Goal: Submit feedback/report problem

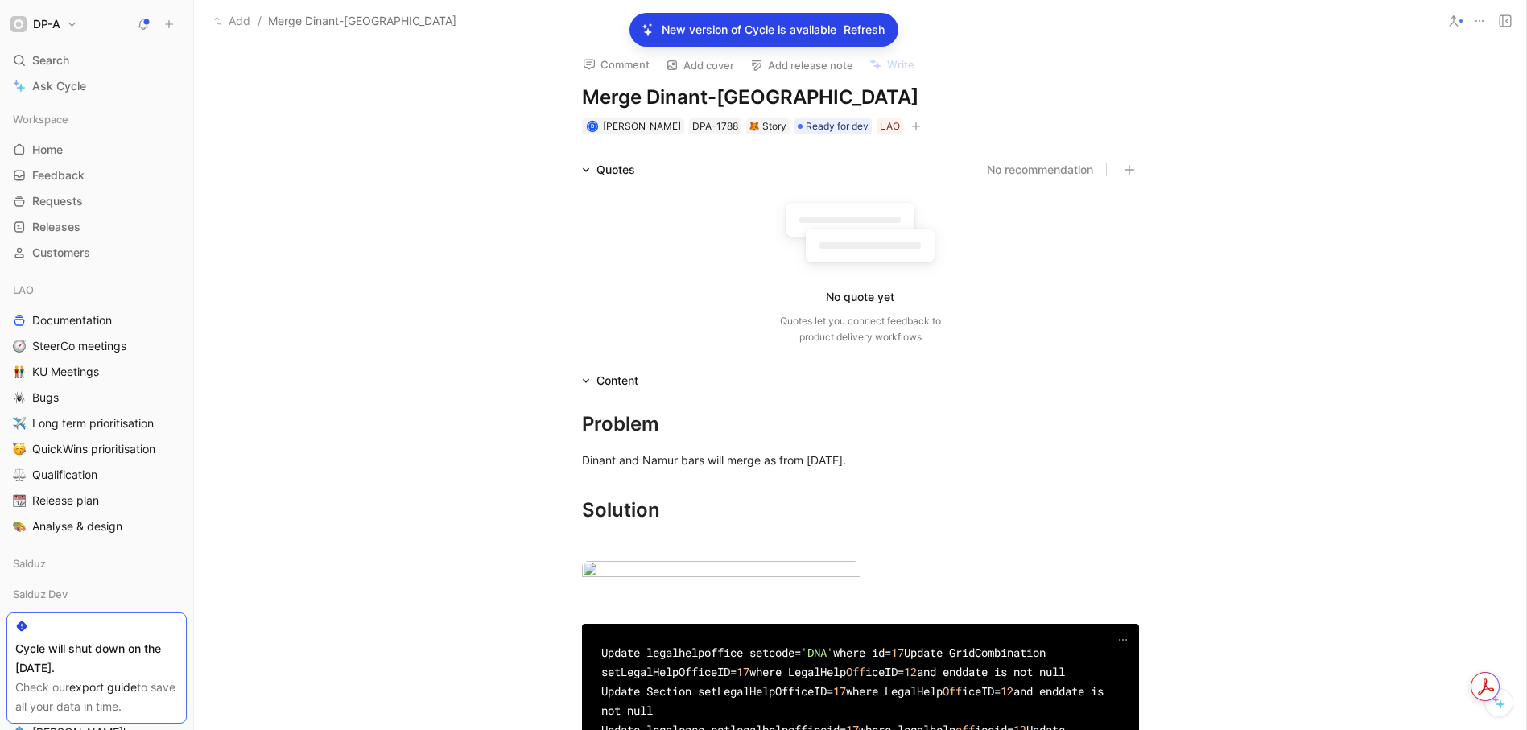
scroll to position [597, 0]
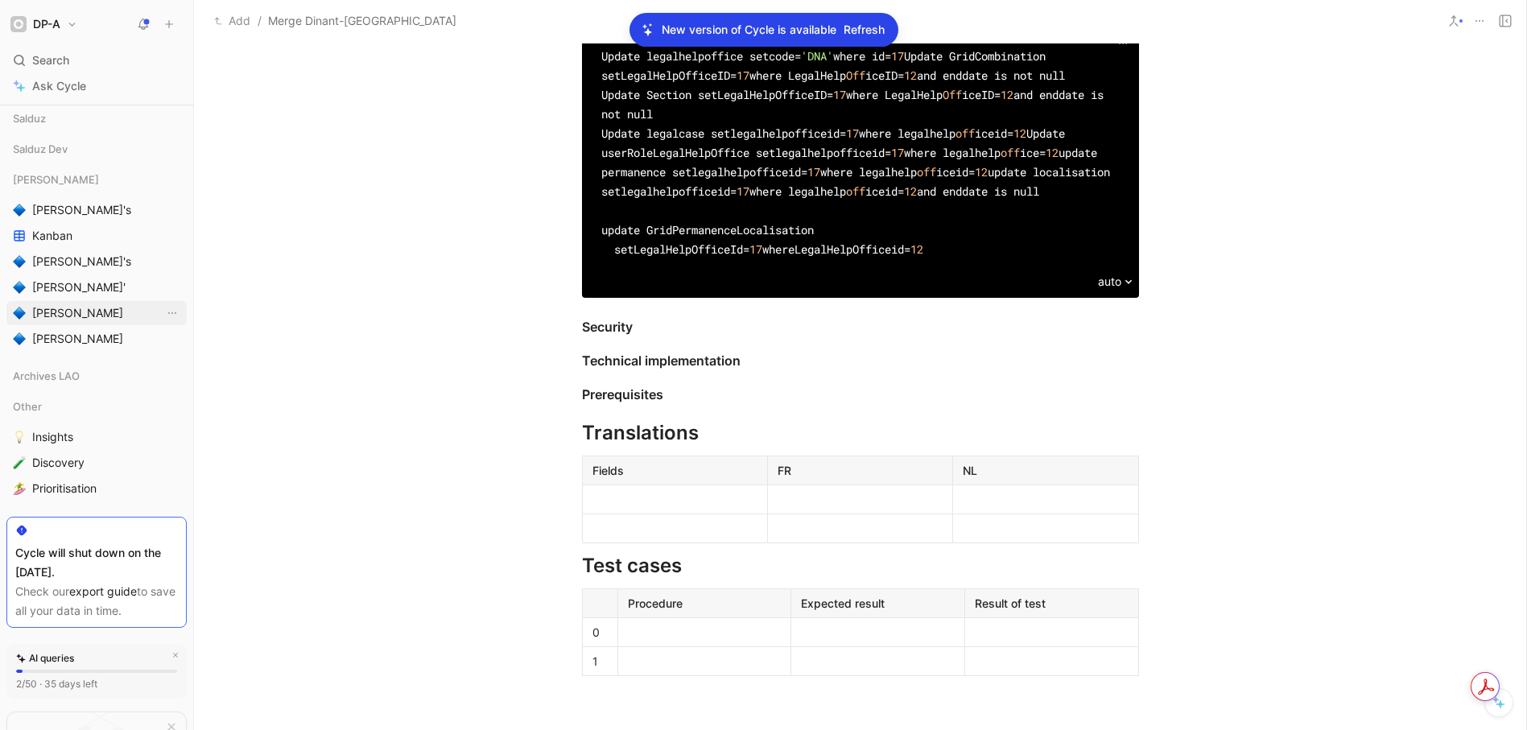
click at [64, 313] on span "[PERSON_NAME]" at bounding box center [77, 313] width 91 height 16
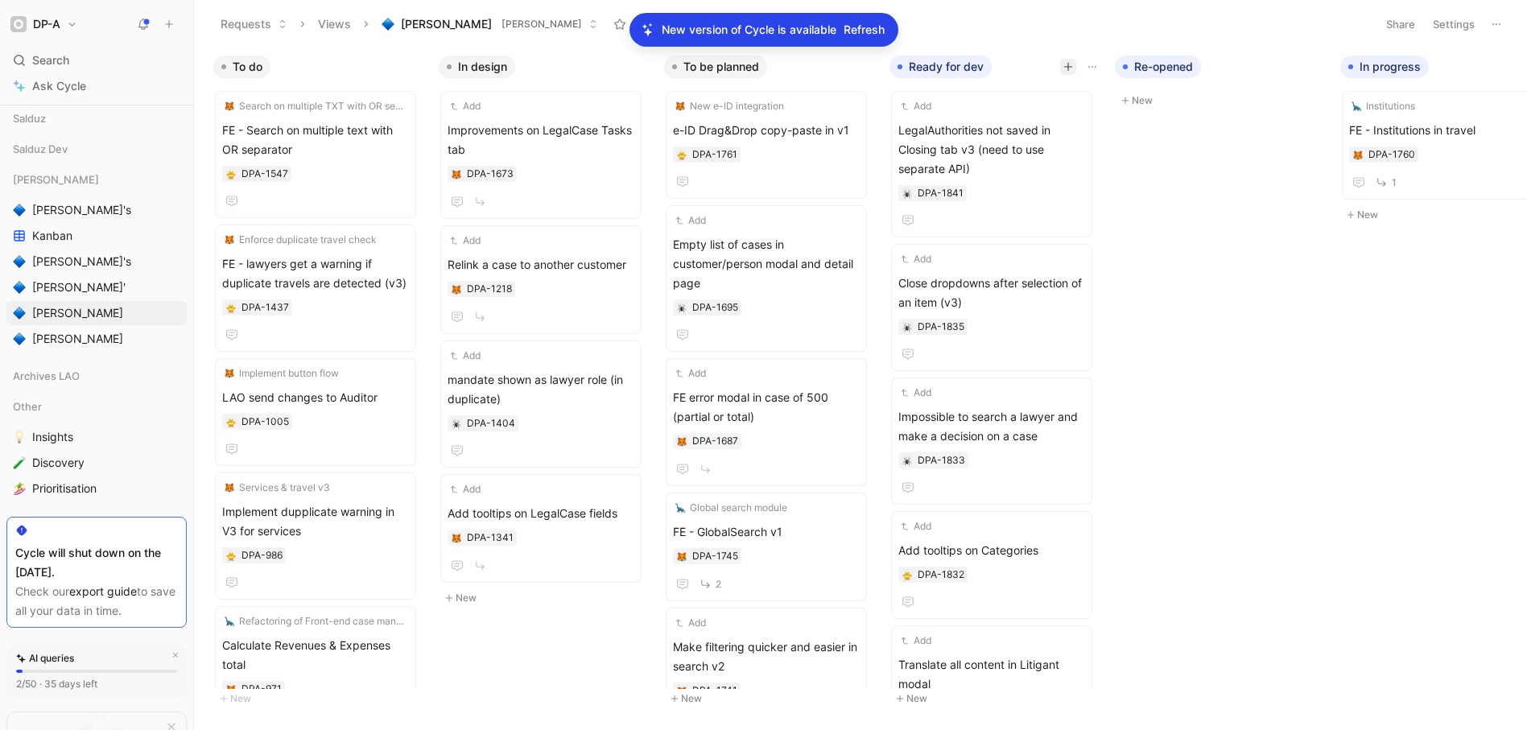
click at [1064, 67] on icon "button" at bounding box center [1068, 66] width 9 height 1
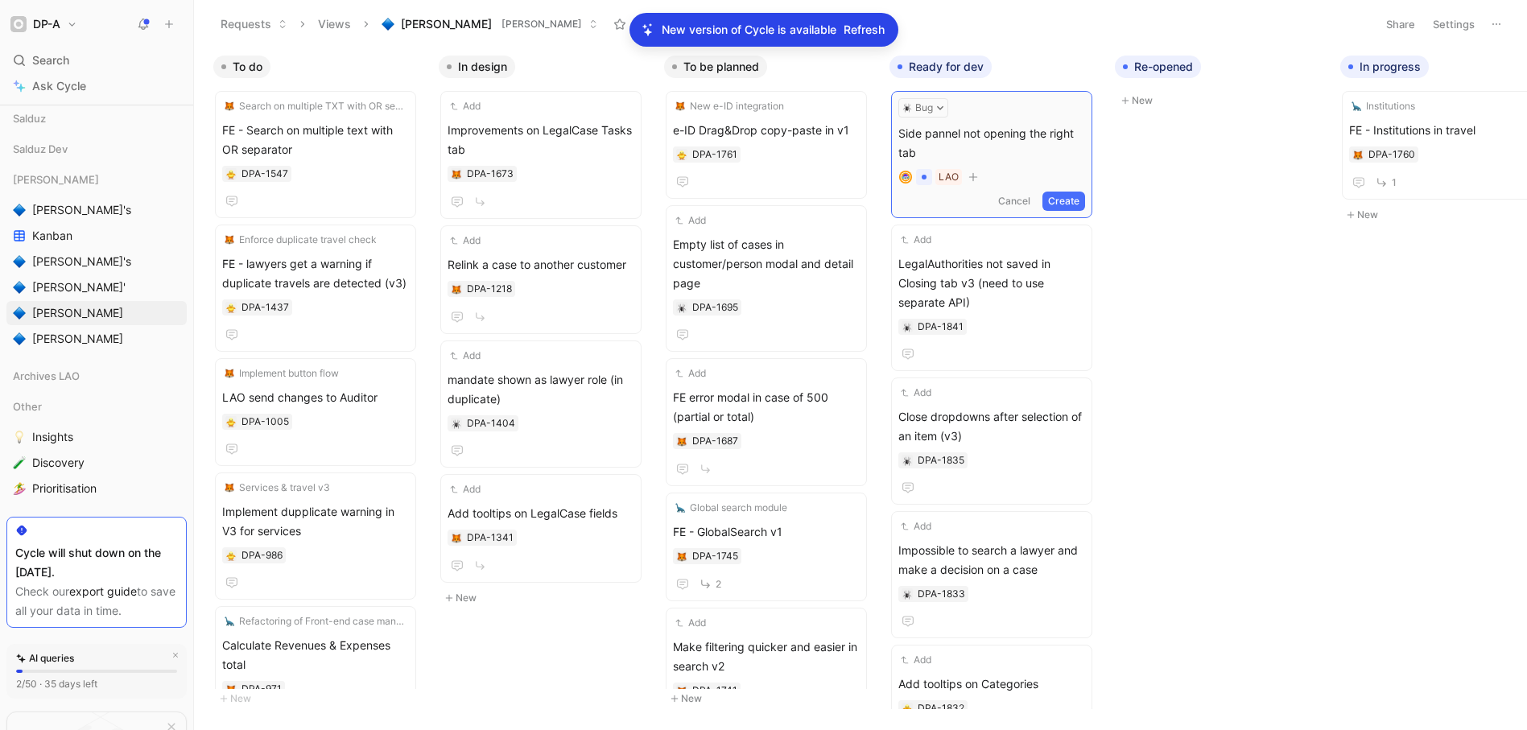
click at [1068, 206] on button "Create" at bounding box center [1064, 201] width 43 height 19
click at [989, 134] on span "Side pannel not opening the right tab" at bounding box center [991, 140] width 187 height 39
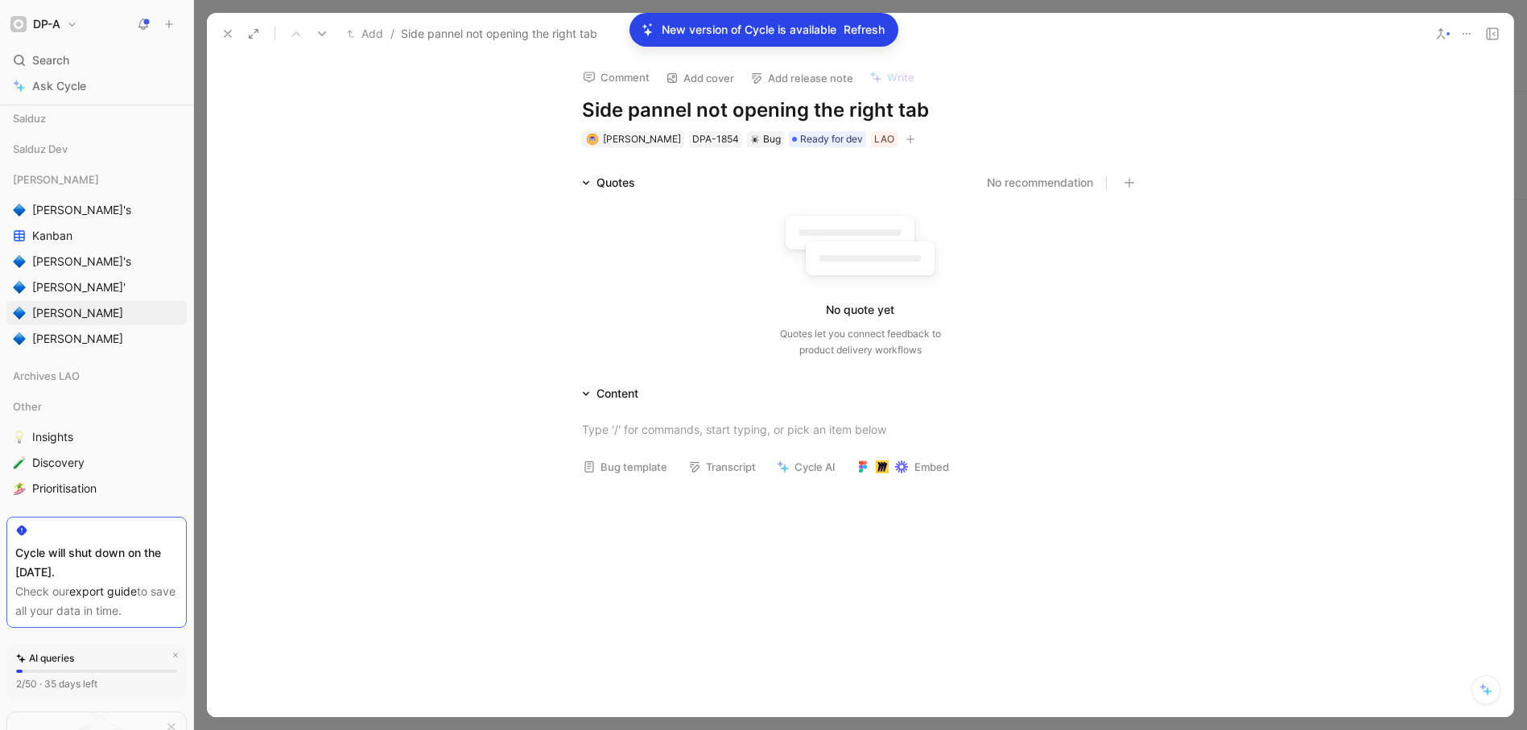
click at [637, 467] on button "Bug template" at bounding box center [625, 467] width 99 height 23
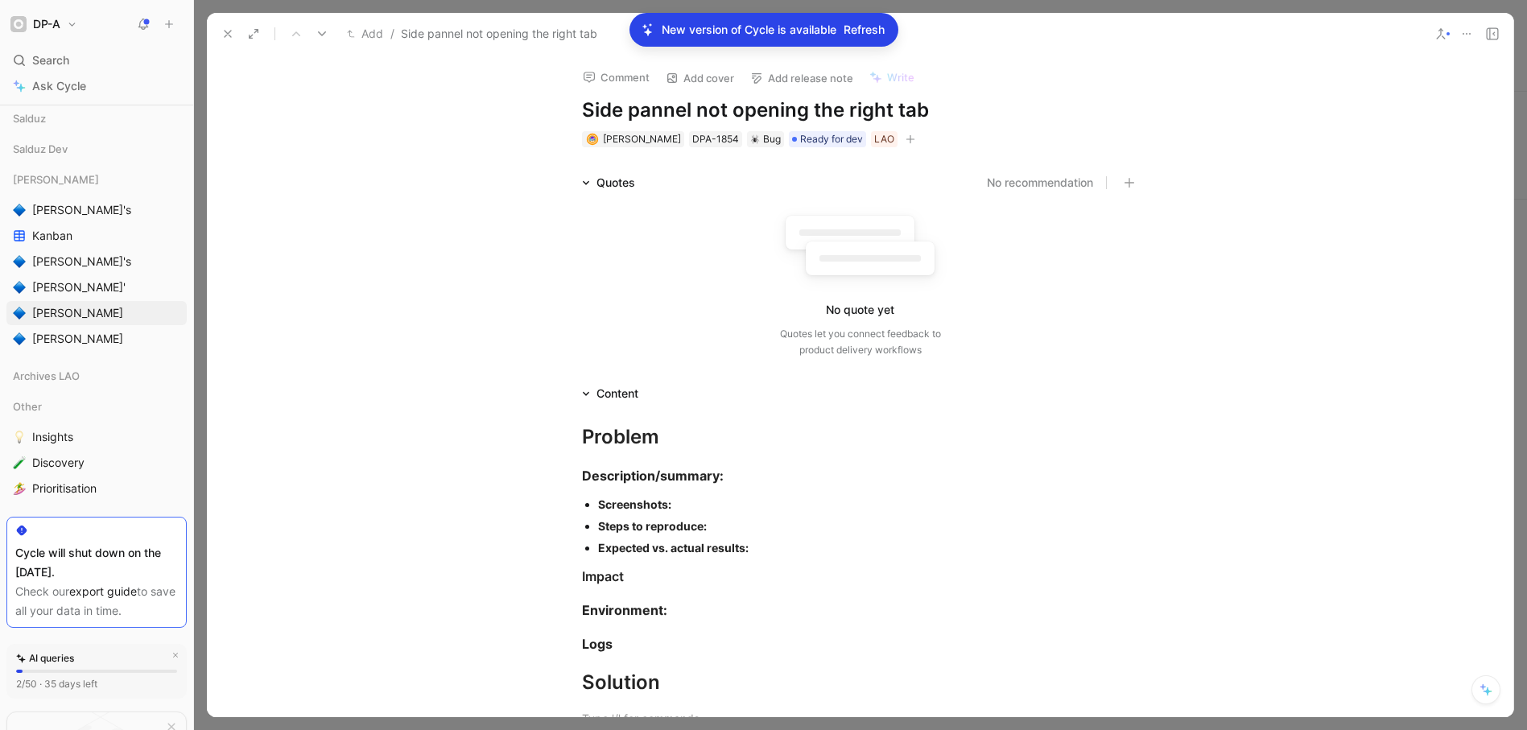
click at [682, 509] on div "Screenshots:" at bounding box center [868, 504] width 541 height 17
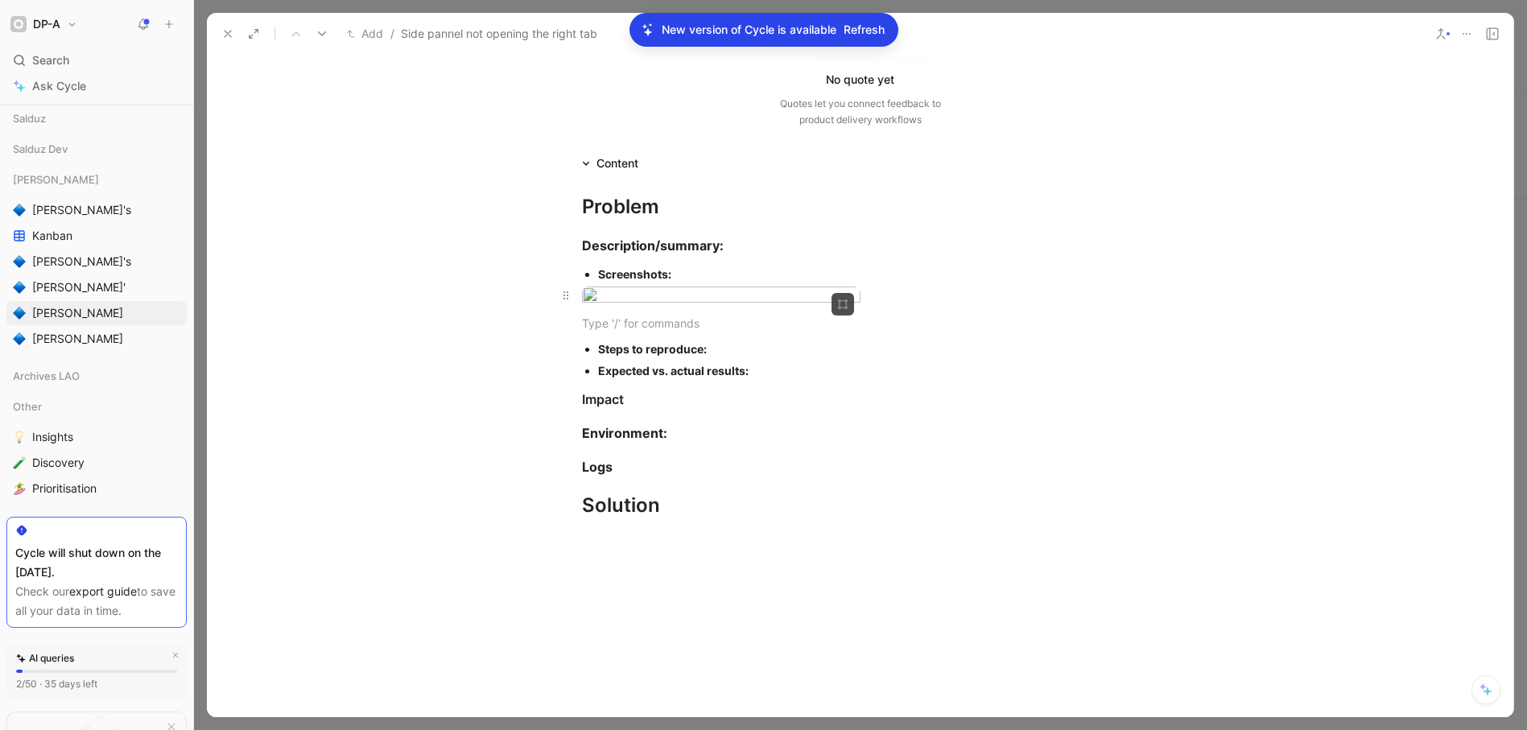
scroll to position [234, 0]
click at [714, 353] on div "Steps to reproduce:" at bounding box center [868, 345] width 541 height 17
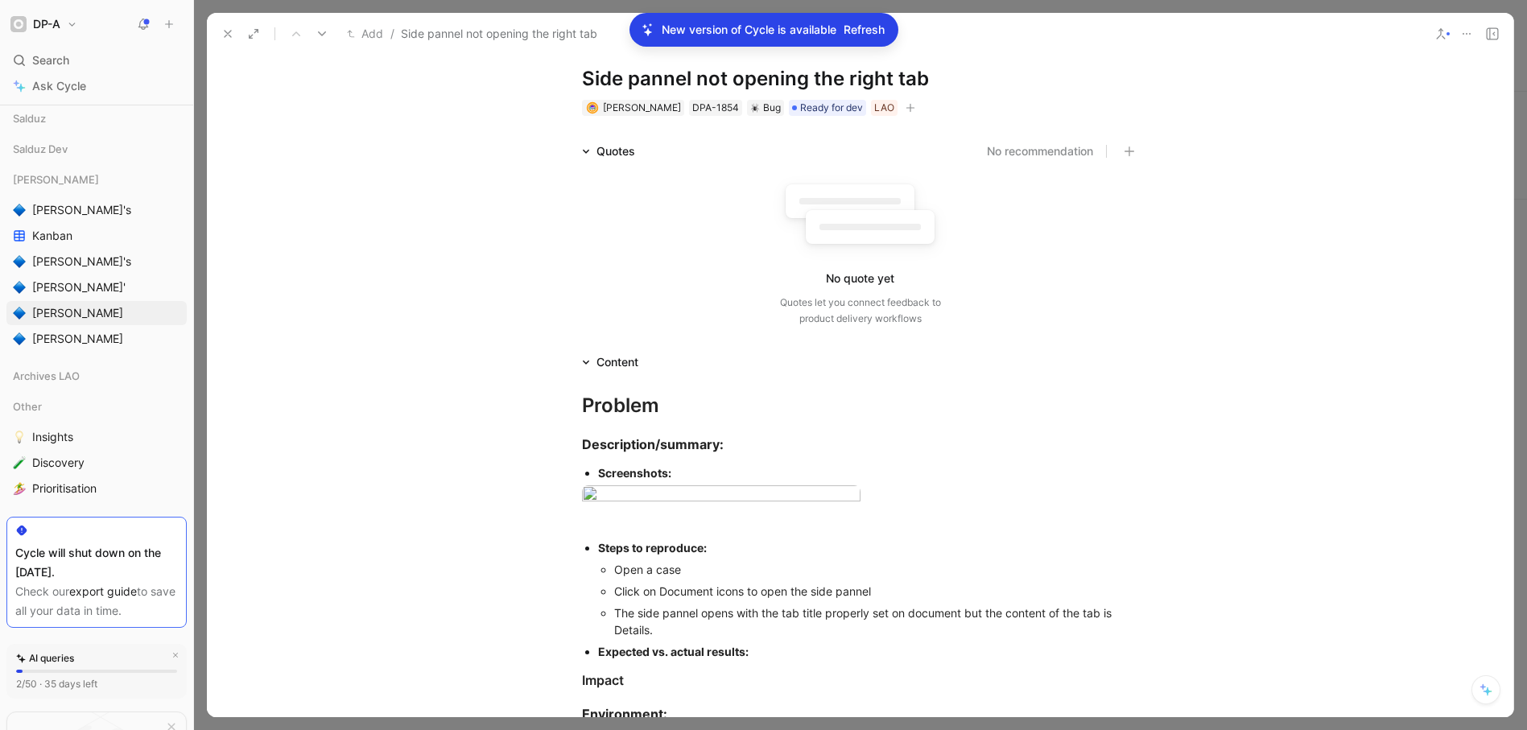
scroll to position [0, 0]
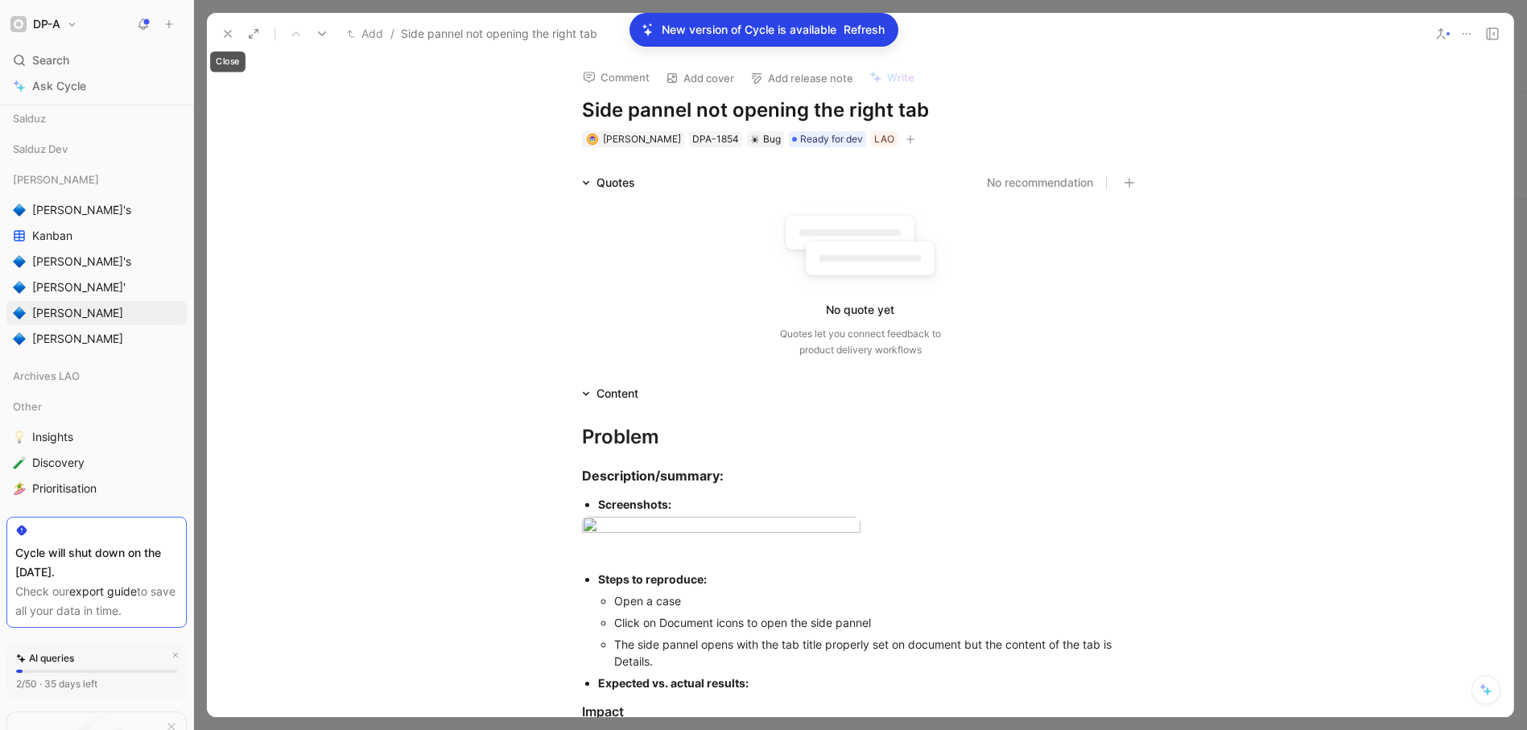
click at [231, 35] on icon at bounding box center [227, 33] width 13 height 13
